Goal: Information Seeking & Learning: Learn about a topic

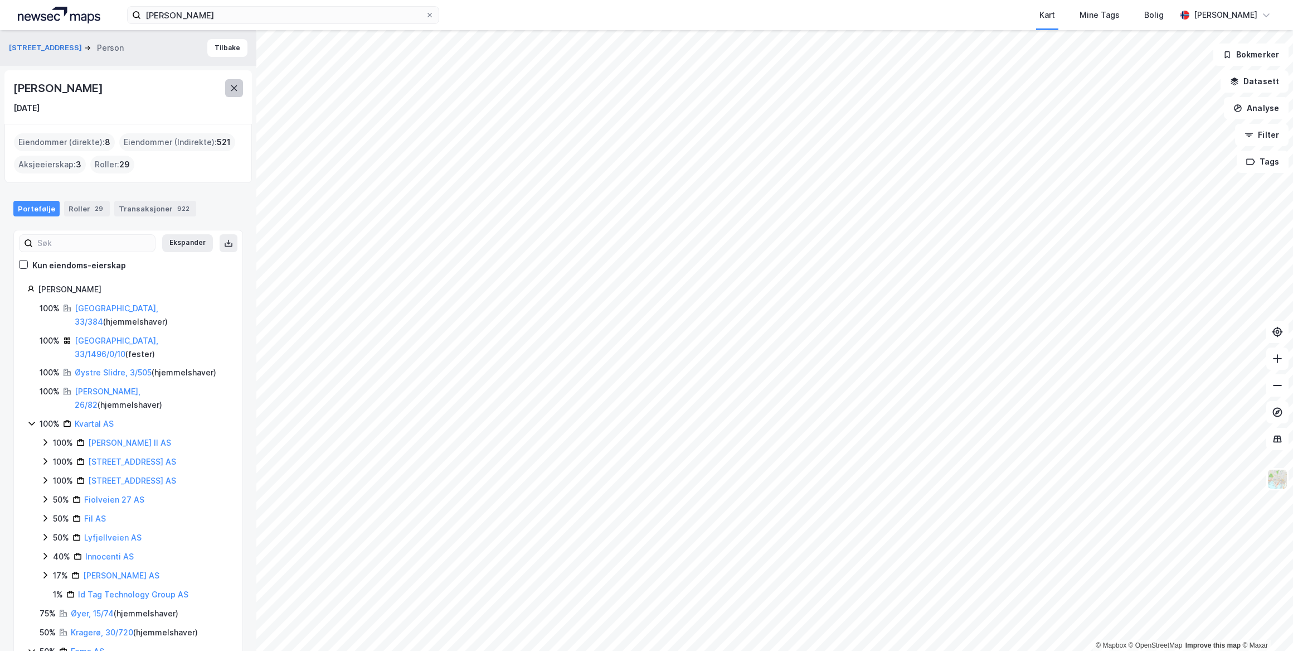
click at [239, 90] on button at bounding box center [234, 88] width 18 height 18
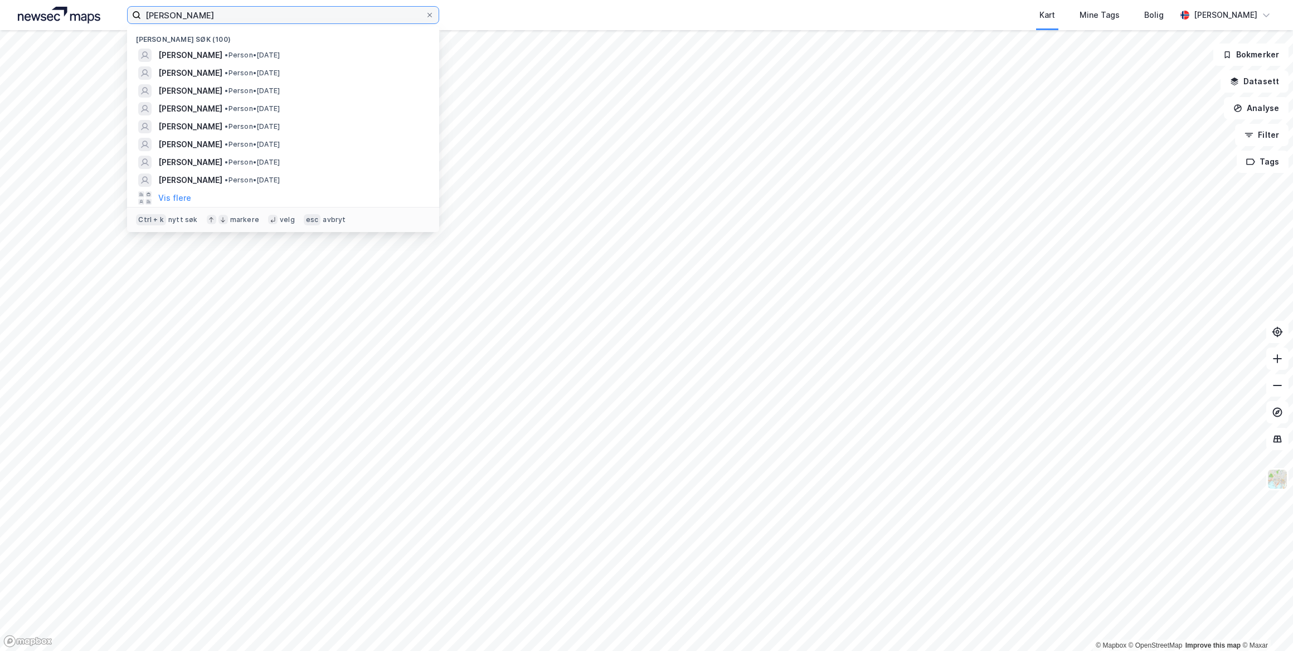
drag, startPoint x: 207, startPoint y: 13, endPoint x: 78, endPoint y: 14, distance: 129.3
click at [79, 14] on div "anja selte Nylige søk (100) ANJA MARIA SØRSDAHL SELTE • Person • 16. sep. 1970 …" at bounding box center [646, 15] width 1293 height 30
paste input "[PERSON_NAME]"
type input "[PERSON_NAME]"
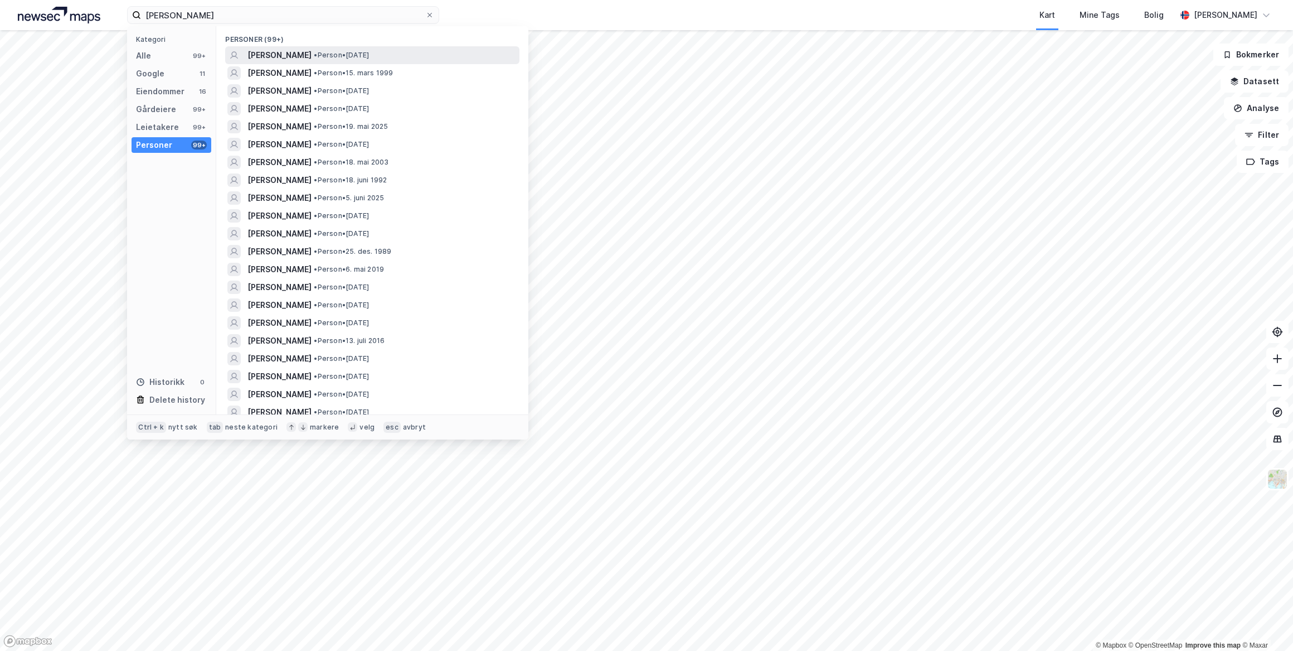
click at [278, 54] on span "[PERSON_NAME]" at bounding box center [280, 55] width 64 height 13
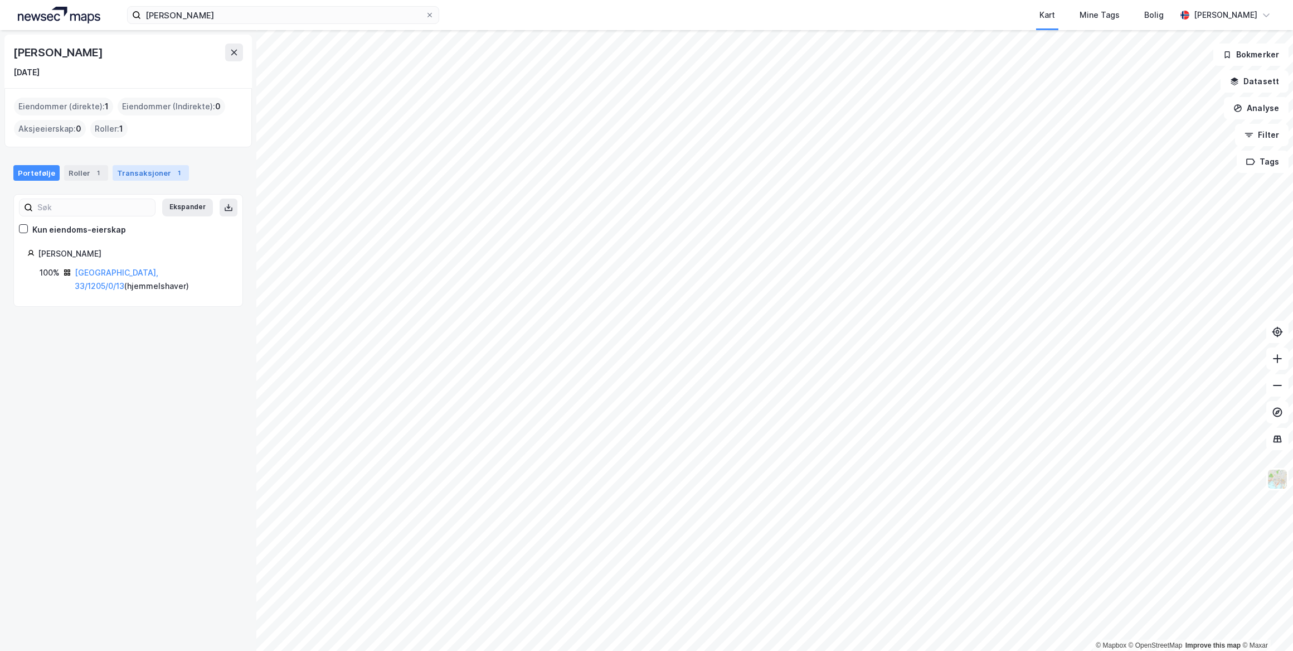
click at [146, 172] on div "Transaksjoner 1" at bounding box center [151, 173] width 76 height 16
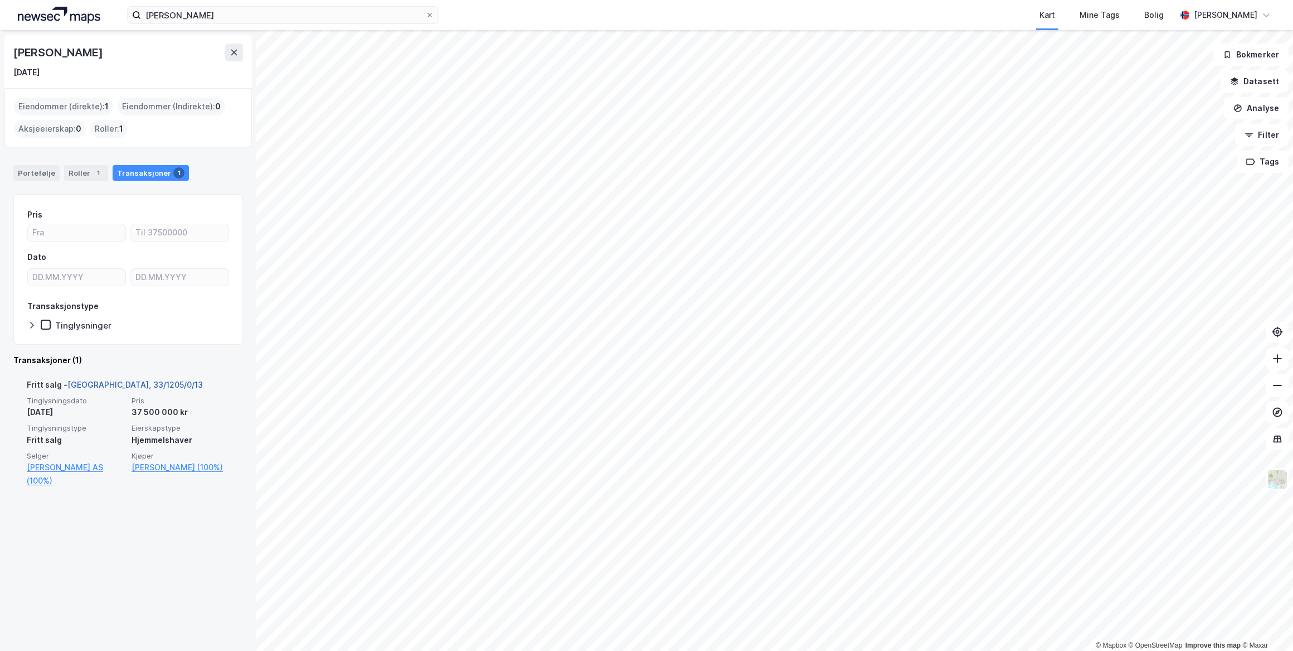
click at [100, 382] on link "[GEOGRAPHIC_DATA], 33/1205/0/13" at bounding box center [134, 384] width 135 height 9
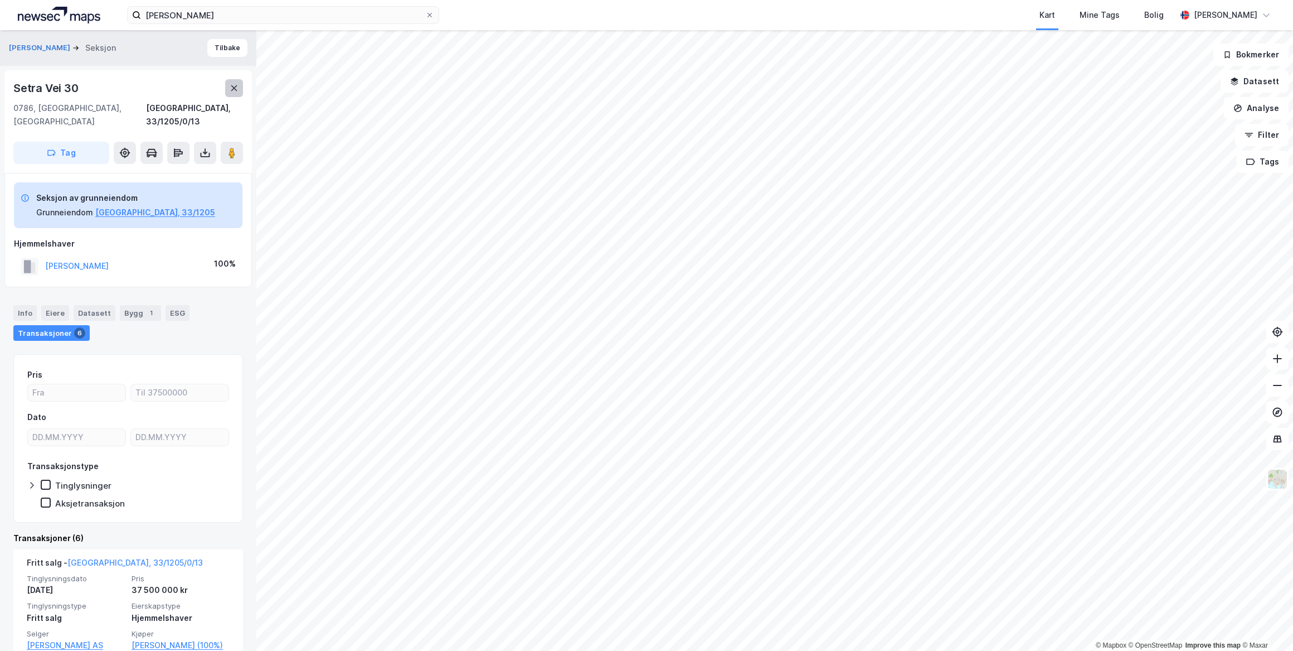
click at [231, 89] on icon at bounding box center [234, 88] width 9 height 9
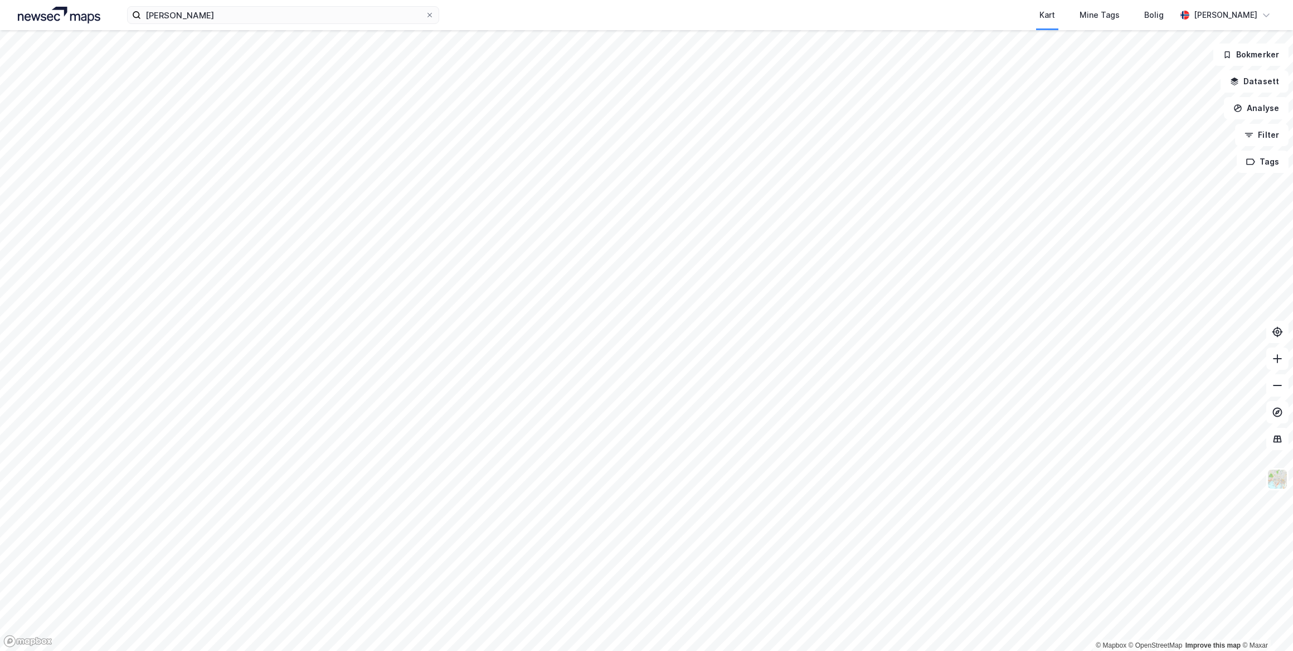
click at [72, 16] on img at bounding box center [59, 15] width 83 height 17
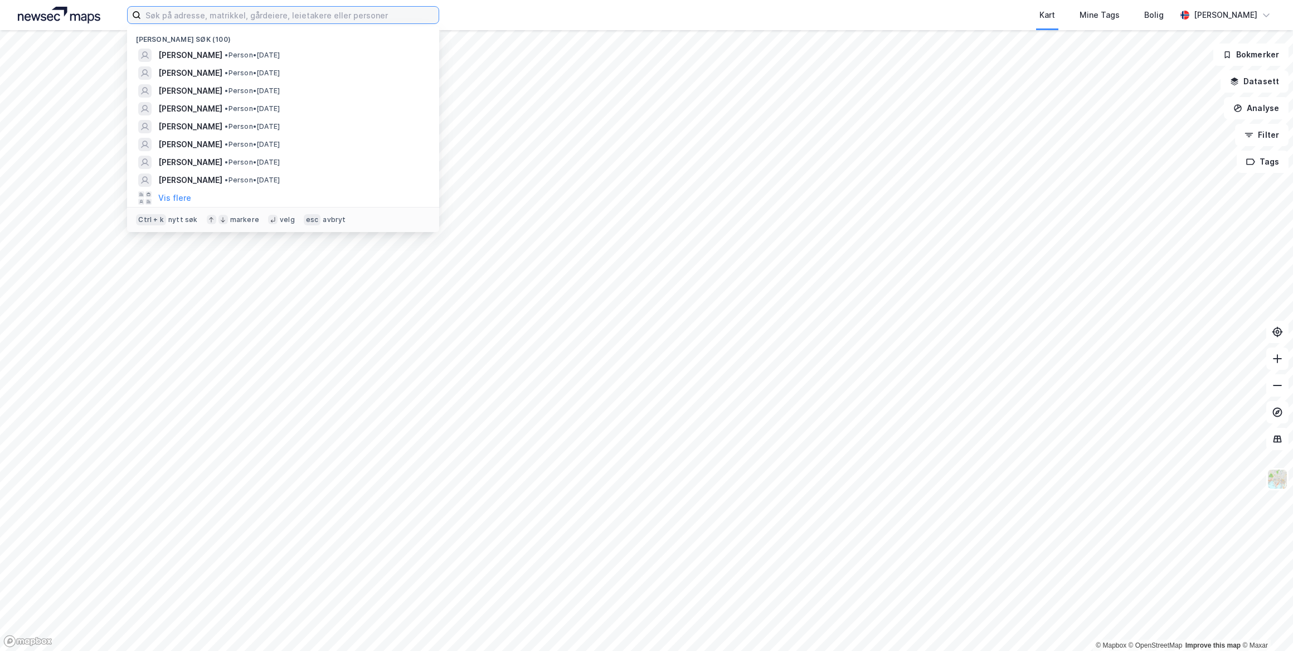
click at [167, 15] on input at bounding box center [290, 15] width 298 height 17
click at [185, 53] on span "[PERSON_NAME]" at bounding box center [190, 55] width 64 height 13
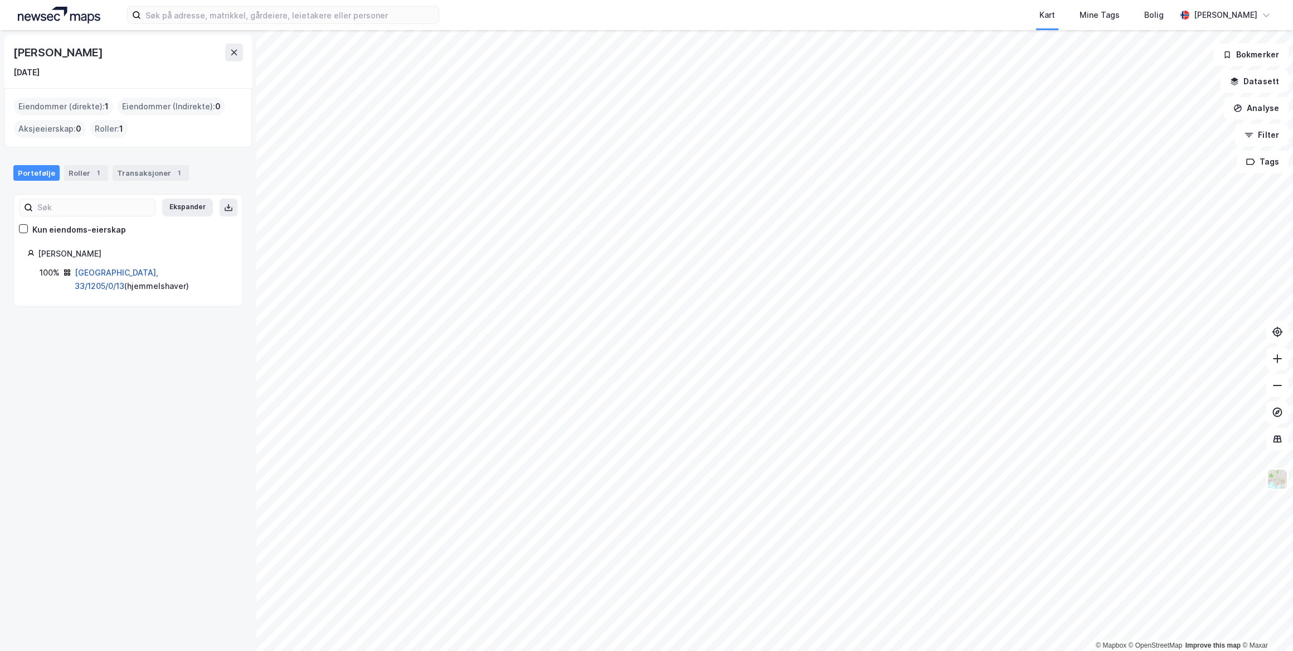
click at [110, 274] on link "[GEOGRAPHIC_DATA], 33/1205/0/13" at bounding box center [117, 279] width 84 height 23
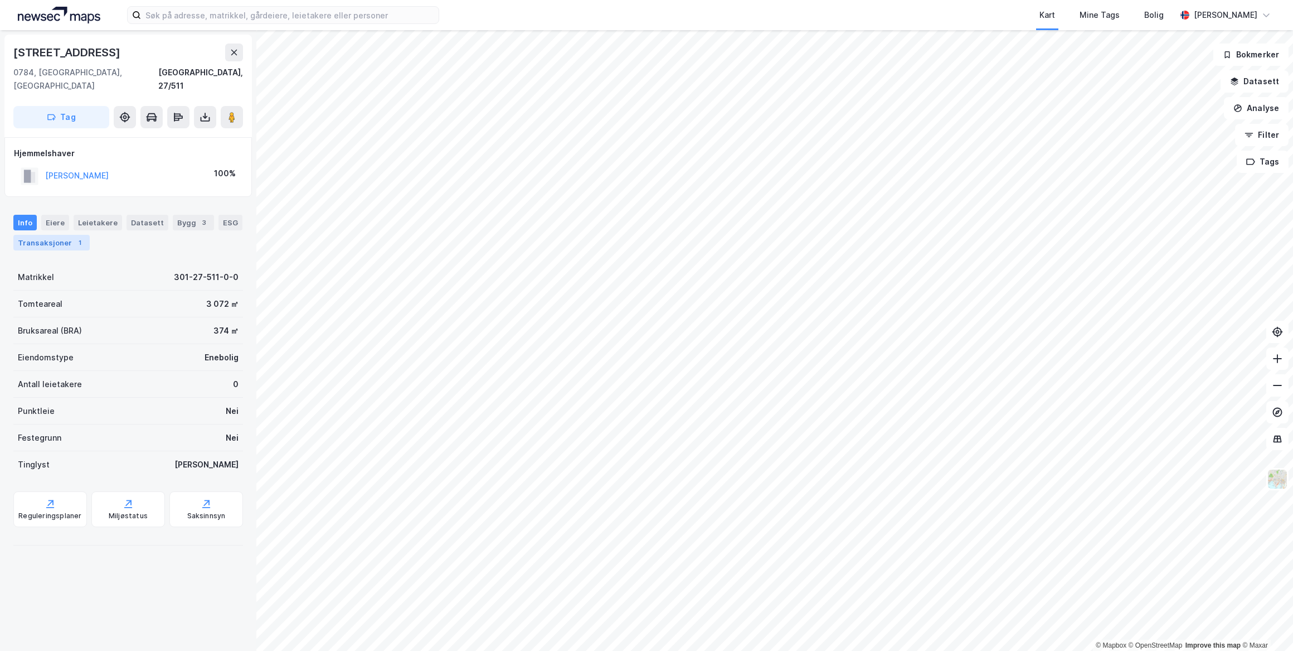
click at [57, 235] on div "Transaksjoner 1" at bounding box center [51, 243] width 76 height 16
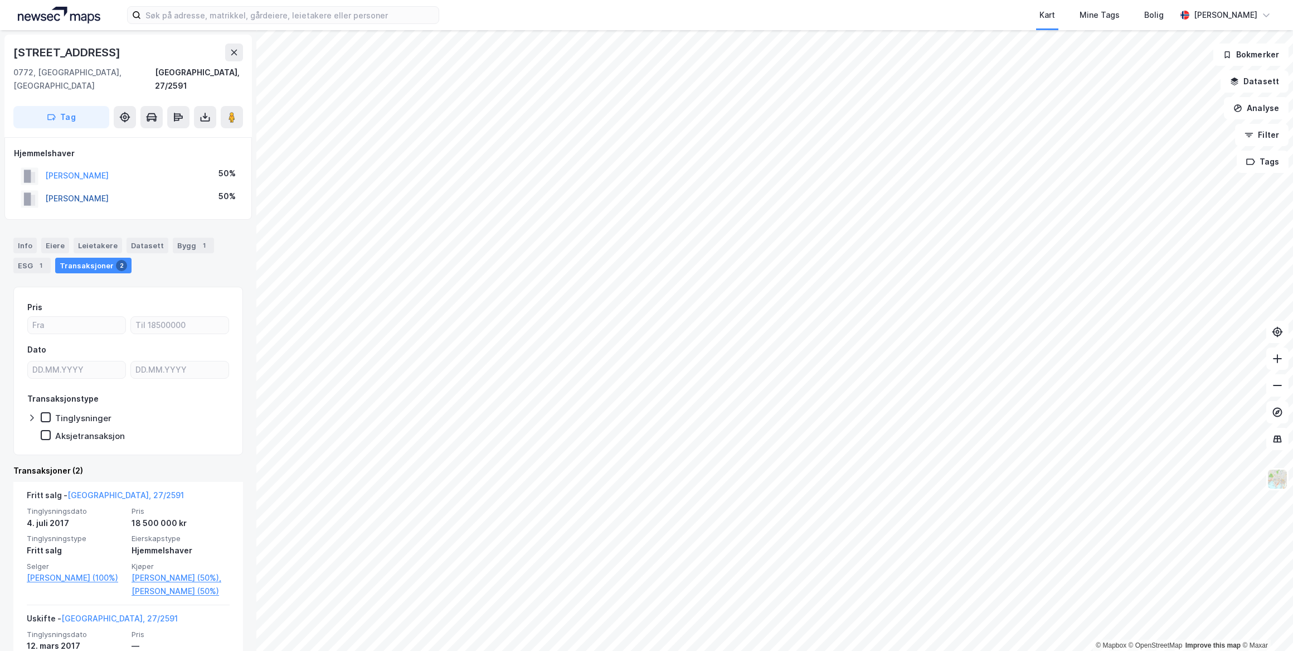
click at [0, 0] on button "[PERSON_NAME]" at bounding box center [0, 0] width 0 height 0
click at [0, 0] on button "[PERSON_NAME] GISLE" at bounding box center [0, 0] width 0 height 0
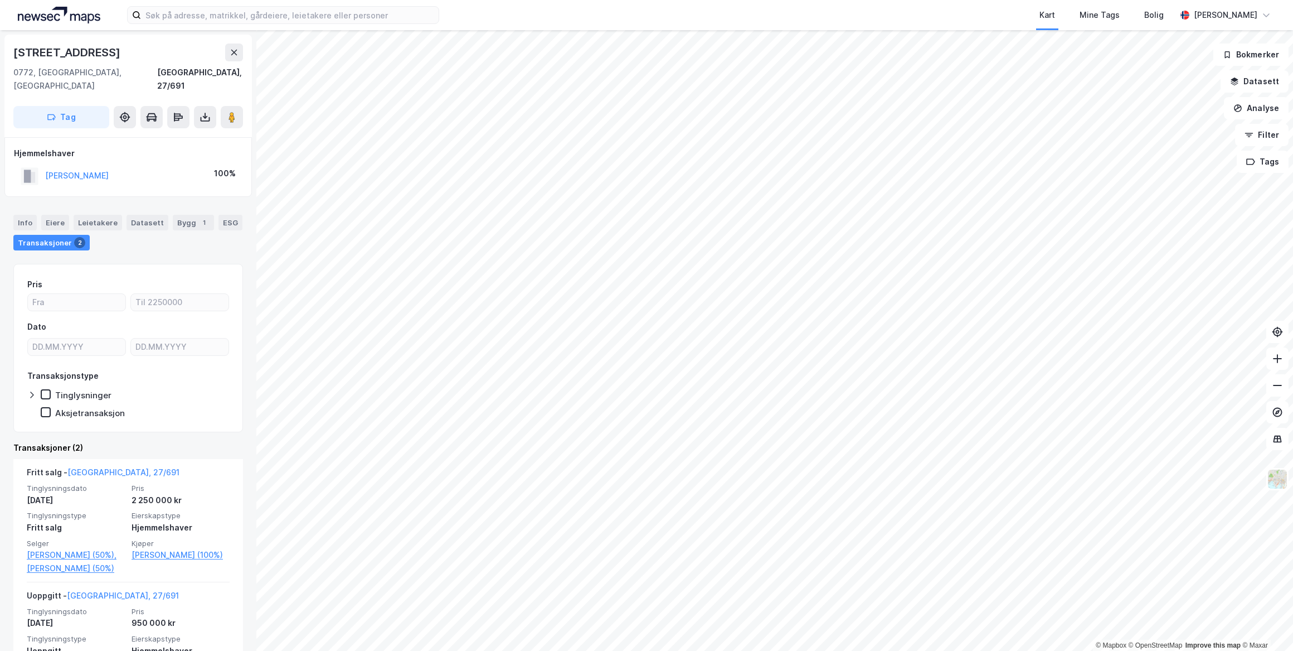
click at [827, 650] on html "Kart Mine Tags Bolig [PERSON_NAME] © Mapbox © OpenStreetMap Improve this map © …" at bounding box center [646, 325] width 1293 height 651
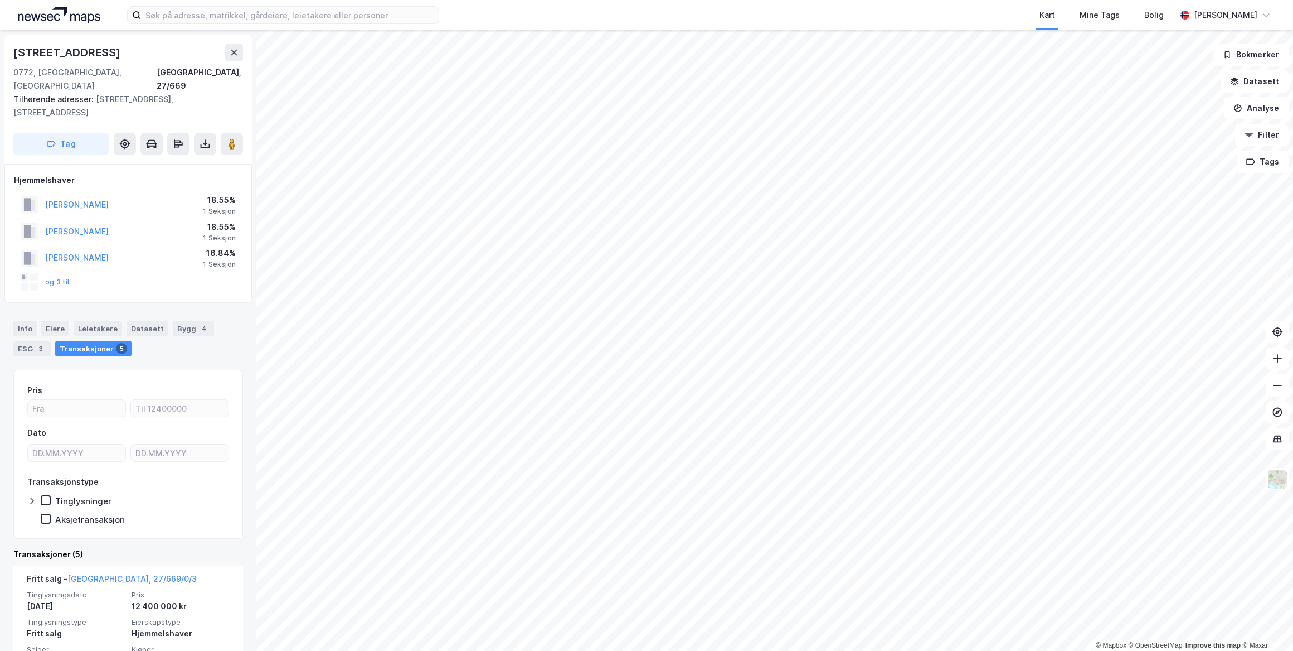
click at [87, 341] on div "Transaksjoner 5" at bounding box center [93, 349] width 76 height 16
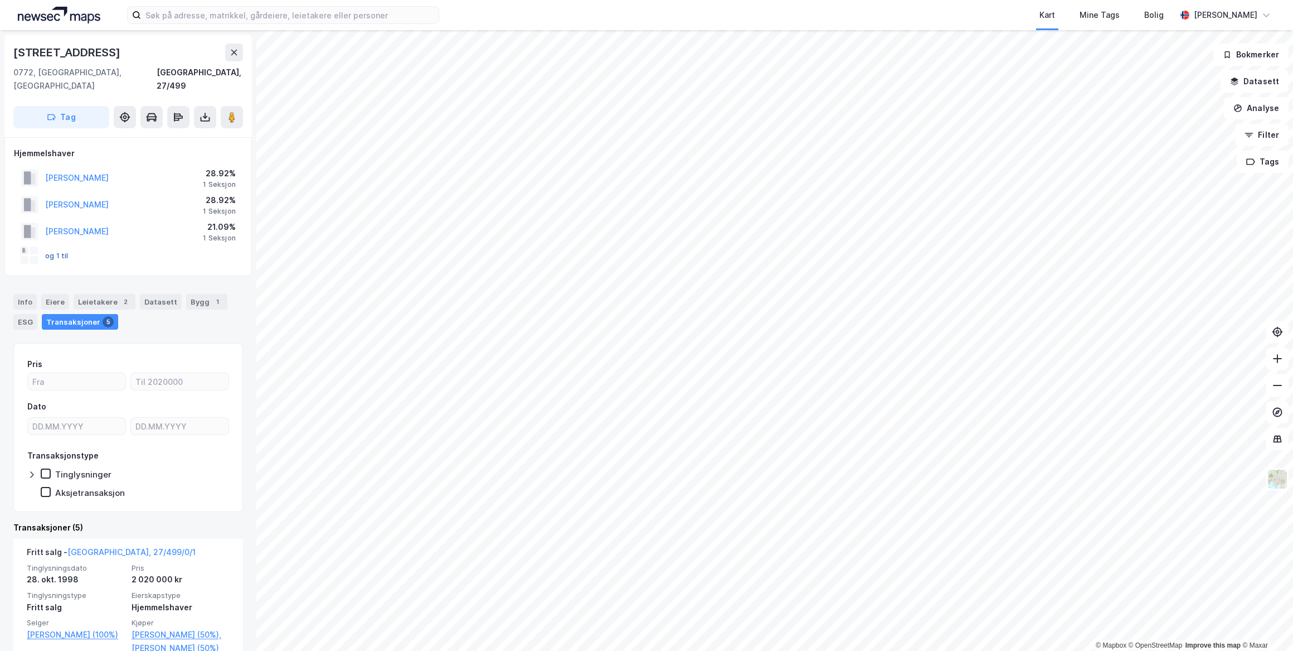
click at [0, 0] on button "og 1 til" at bounding box center [0, 0] width 0 height 0
